Goal: Task Accomplishment & Management: Manage account settings

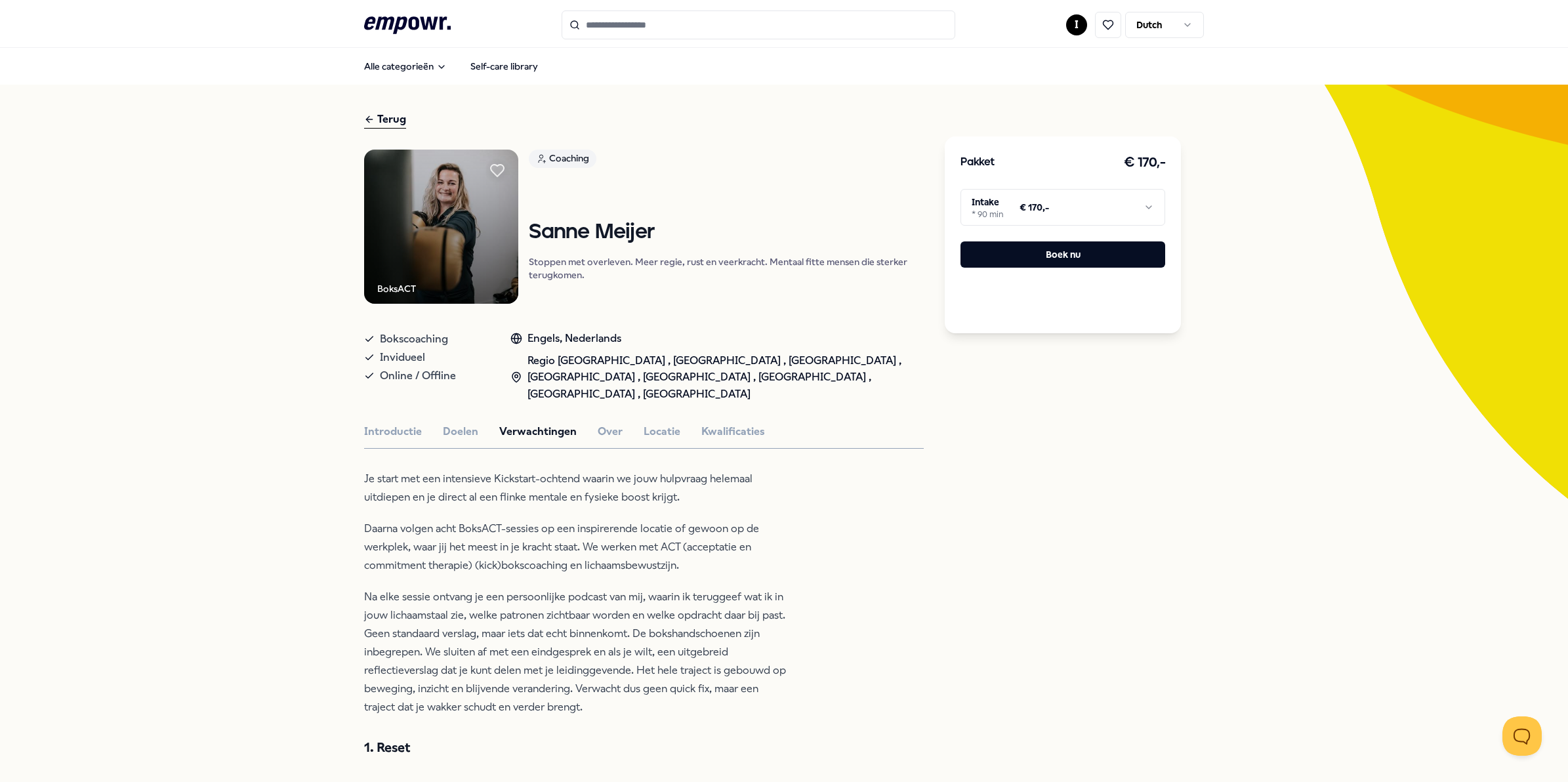
click at [529, 231] on h1 "Sanne Meijer" at bounding box center [726, 232] width 395 height 23
drag, startPoint x: 527, startPoint y: 231, endPoint x: 653, endPoint y: 237, distance: 126.1
click at [653, 237] on h1 "Sanne Meijer" at bounding box center [726, 232] width 395 height 23
copy h1 "Sanne Meijer"
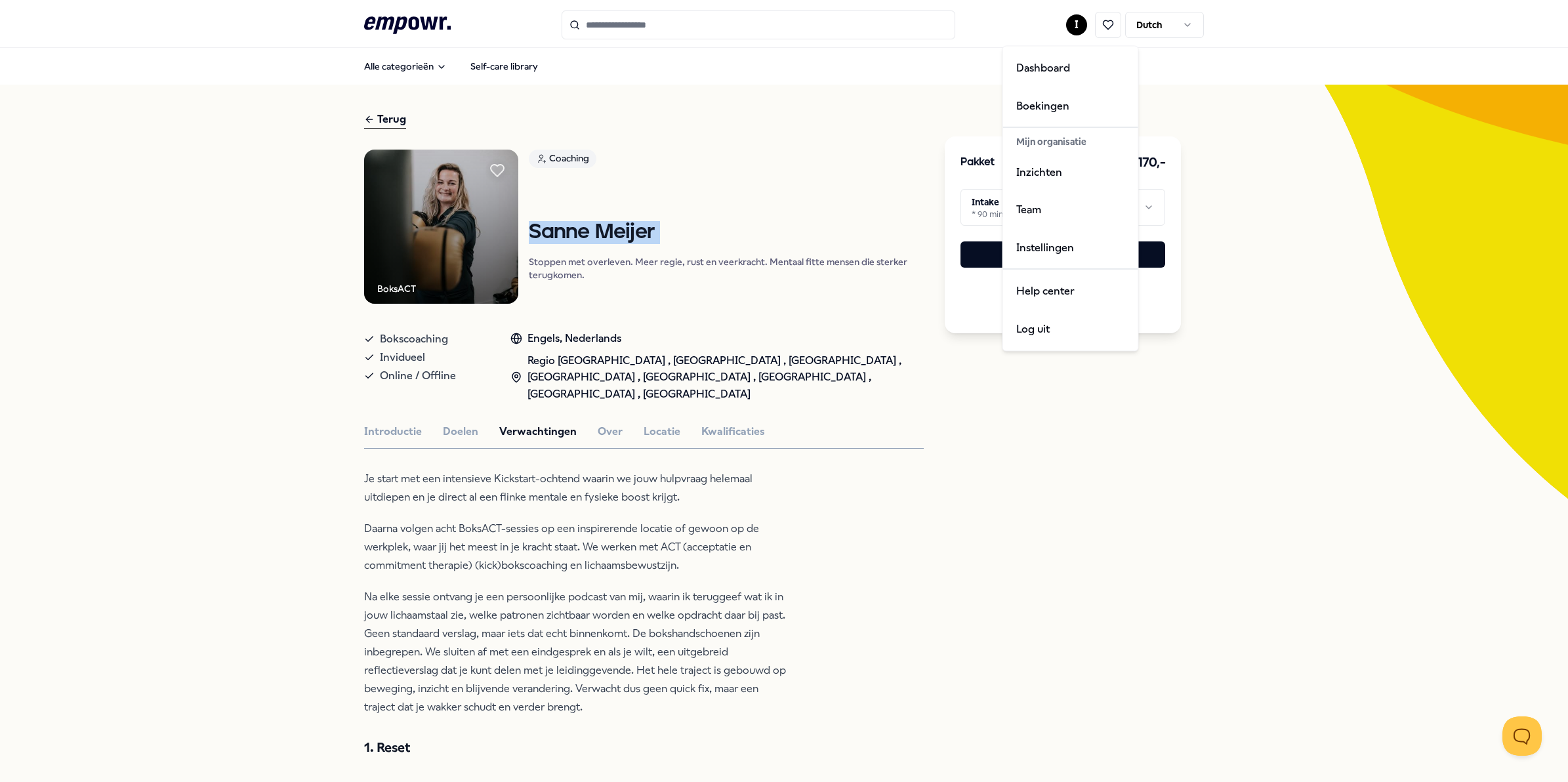
click at [1068, 18] on html ".empowr-logo_svg__cls-1{fill:#03032f} I Dutch Alle categorieën Self-care librar…" at bounding box center [784, 391] width 1568 height 782
click at [1046, 107] on div "Boekingen" at bounding box center [1071, 105] width 130 height 38
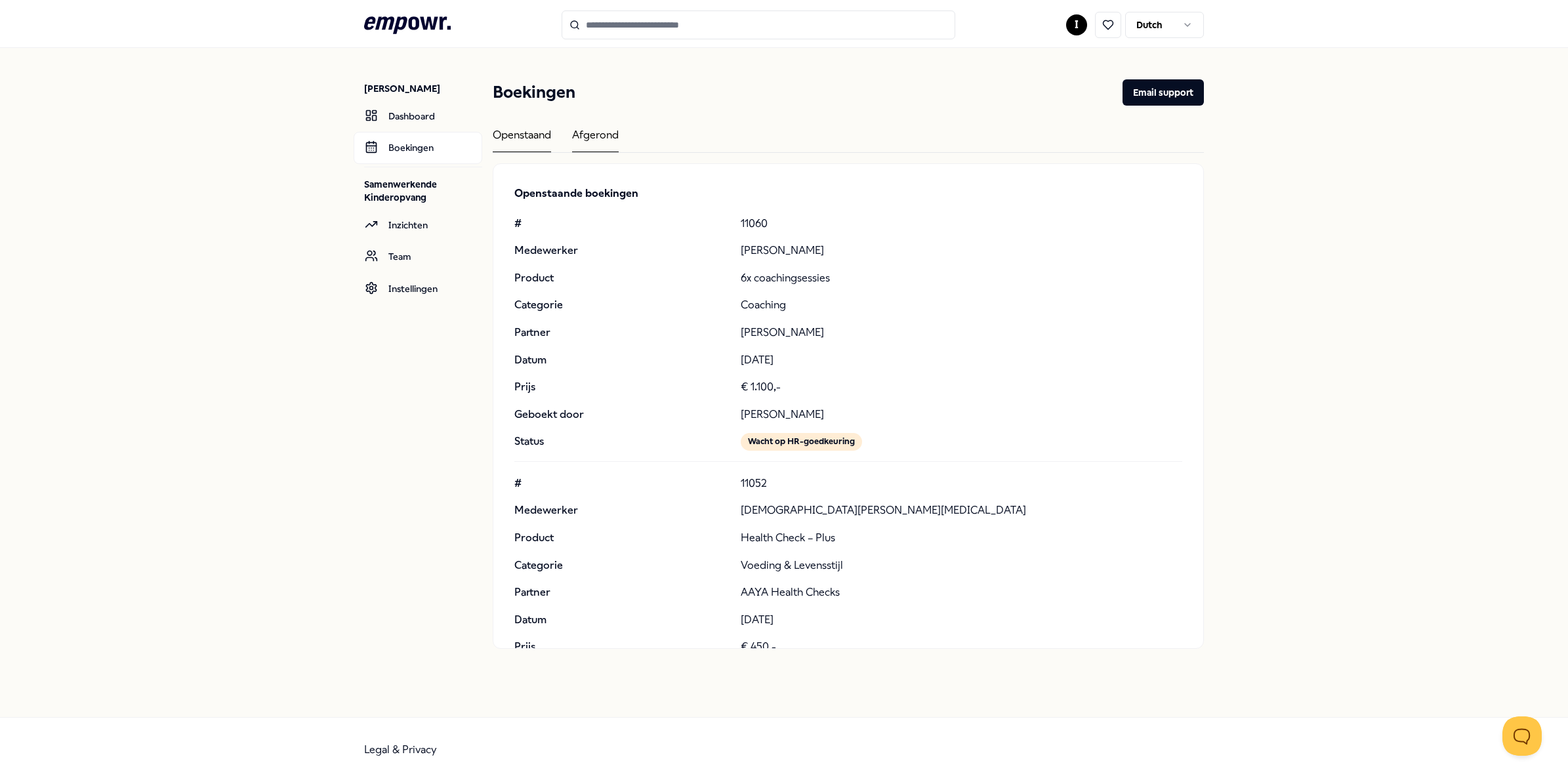
click at [601, 129] on div "Afgerond" at bounding box center [595, 139] width 47 height 25
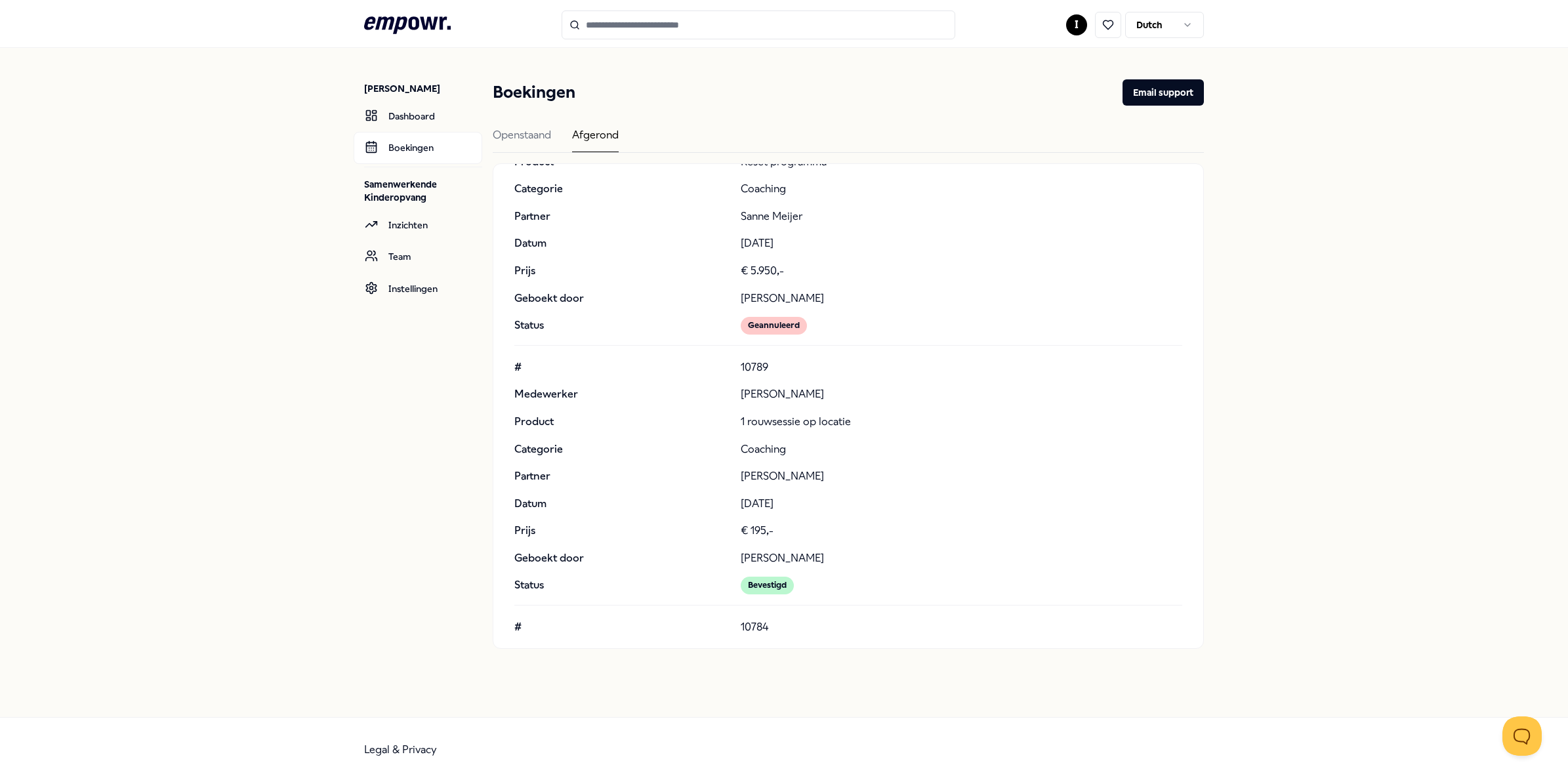
scroll to position [6969, 0]
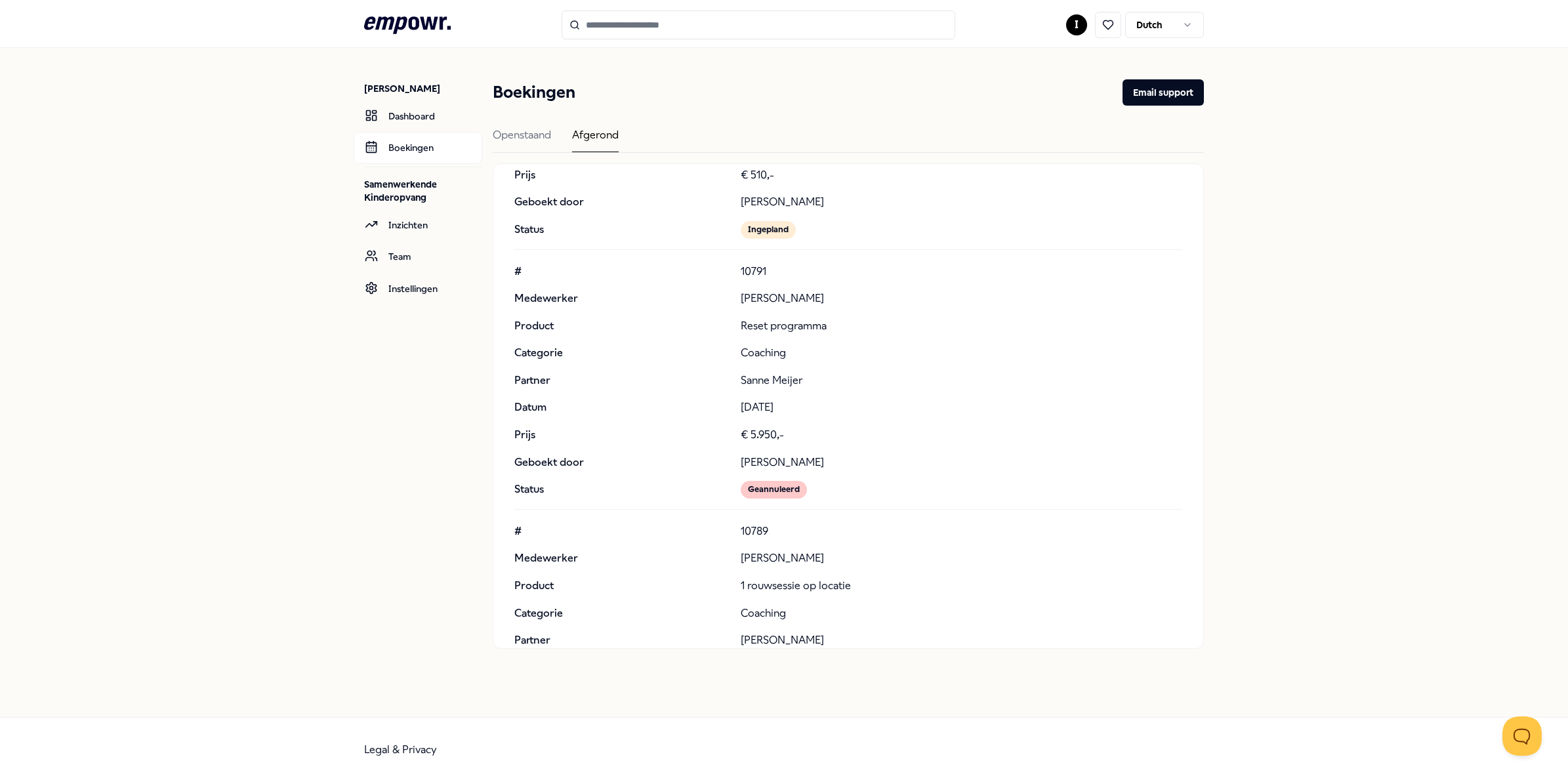
click at [994, 74] on main "Boekingen Email support Openstaand Afgerond Openstaande boekingen # 11047 Medew…" at bounding box center [848, 364] width 711 height 632
